Goal: Task Accomplishment & Management: Use online tool/utility

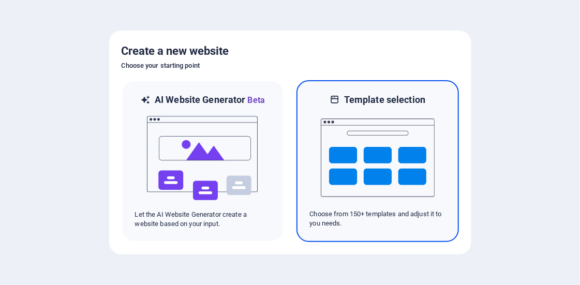
click at [354, 150] on img at bounding box center [378, 157] width 114 height 103
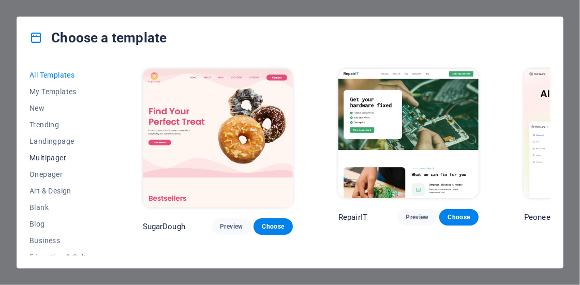
click at [52, 158] on span "Multipager" at bounding box center [63, 158] width 68 height 8
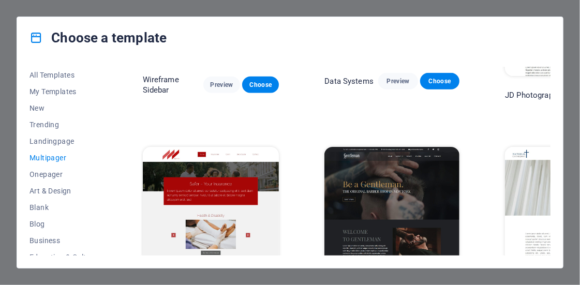
scroll to position [2156, 0]
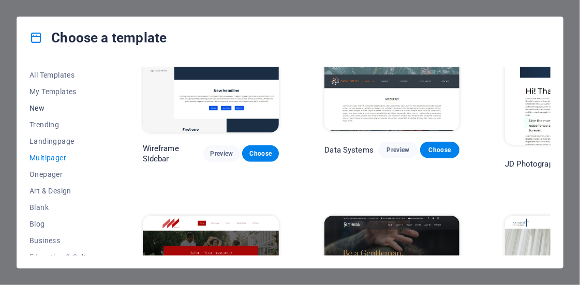
click at [36, 109] on span "New" at bounding box center [63, 108] width 68 height 8
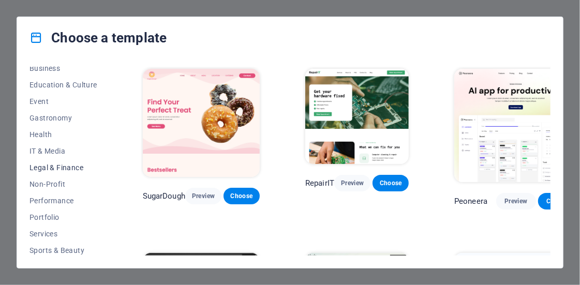
scroll to position [225, 0]
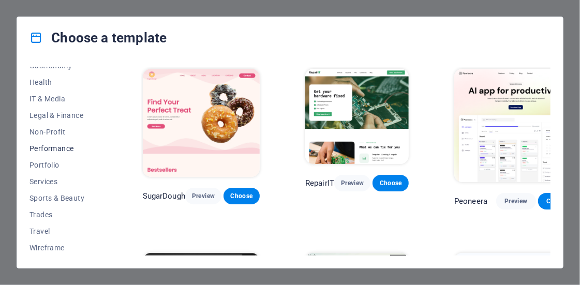
click at [42, 150] on span "Performance" at bounding box center [63, 148] width 68 height 8
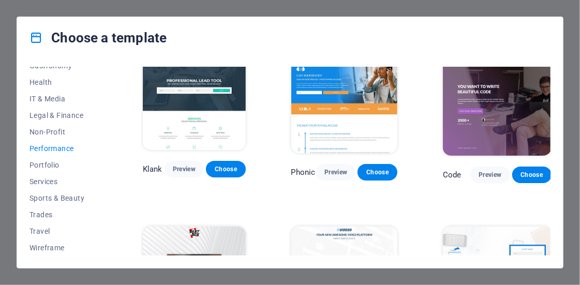
scroll to position [0, 0]
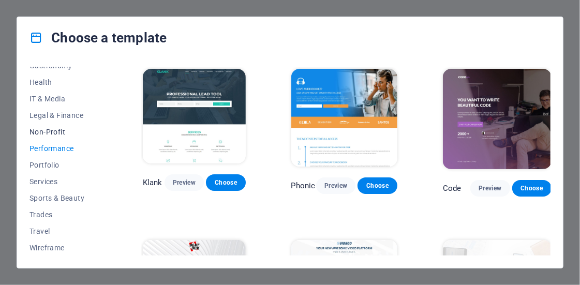
click at [49, 130] on span "Non-Profit" at bounding box center [63, 132] width 68 height 8
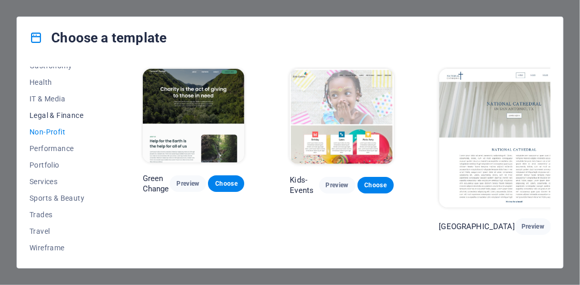
click at [62, 114] on span "Legal & Finance" at bounding box center [63, 115] width 68 height 8
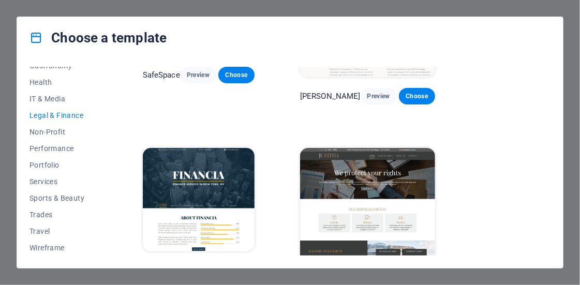
scroll to position [117, 0]
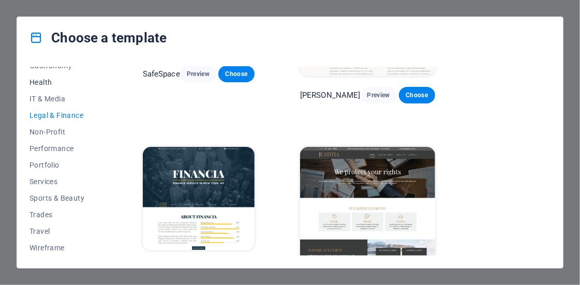
click at [35, 80] on span "Health" at bounding box center [63, 82] width 68 height 8
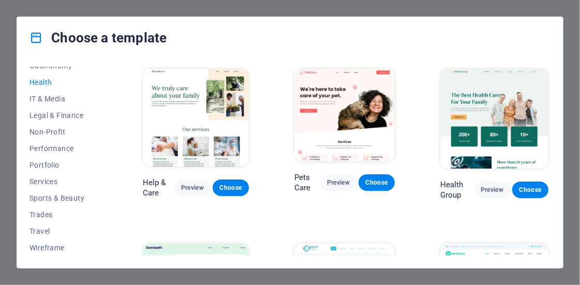
scroll to position [138, 0]
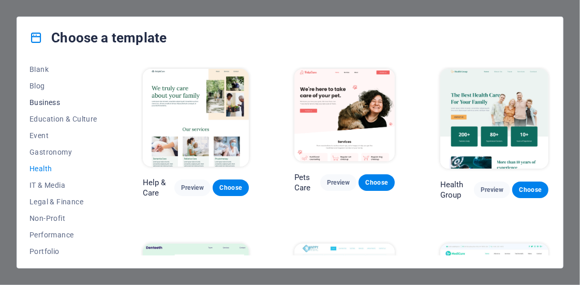
click at [47, 105] on span "Business" at bounding box center [63, 102] width 68 height 8
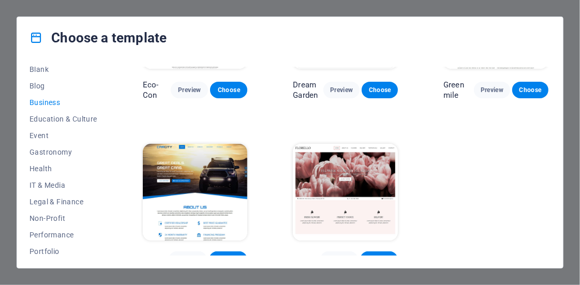
scroll to position [106, 0]
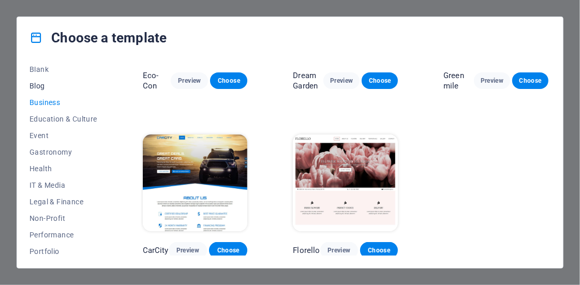
click at [56, 90] on button "Blog" at bounding box center [63, 86] width 68 height 17
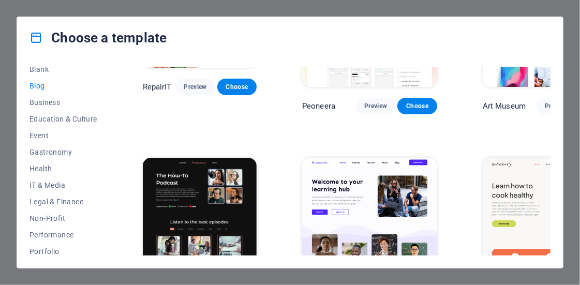
click at [130, 140] on div "All Templates My Templates New Trending Landingpage Multipager Onepager Art & D…" at bounding box center [290, 163] width 546 height 210
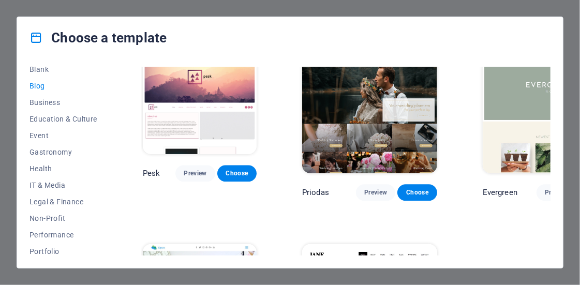
scroll to position [1192, 0]
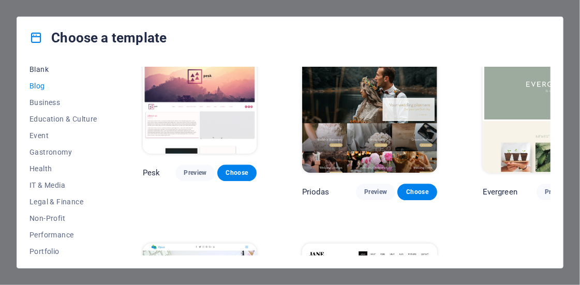
click at [37, 73] on span "Blank" at bounding box center [63, 69] width 68 height 8
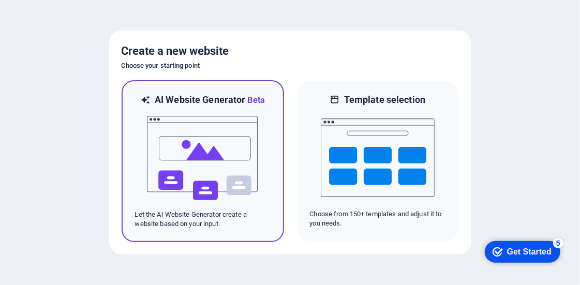
click at [203, 181] on img at bounding box center [203, 158] width 114 height 103
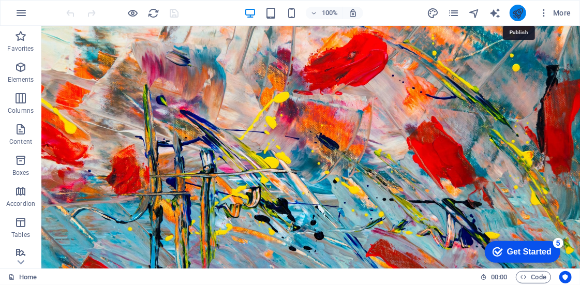
click at [512, 12] on icon "publish" at bounding box center [518, 13] width 12 height 12
